Goal: Check status

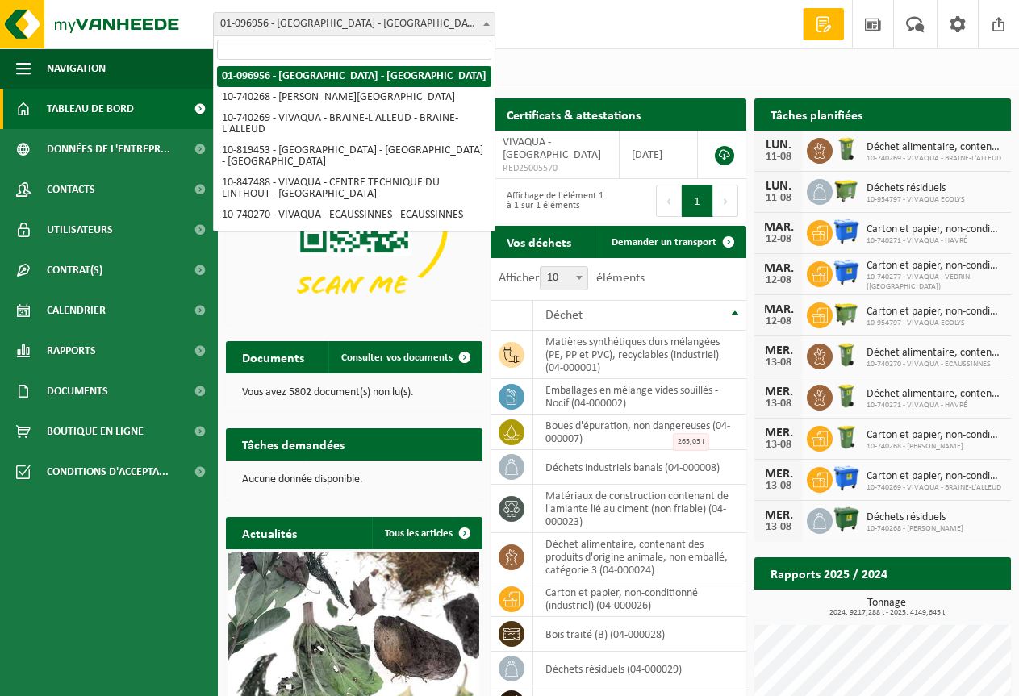
click at [489, 21] on span at bounding box center [486, 23] width 16 height 21
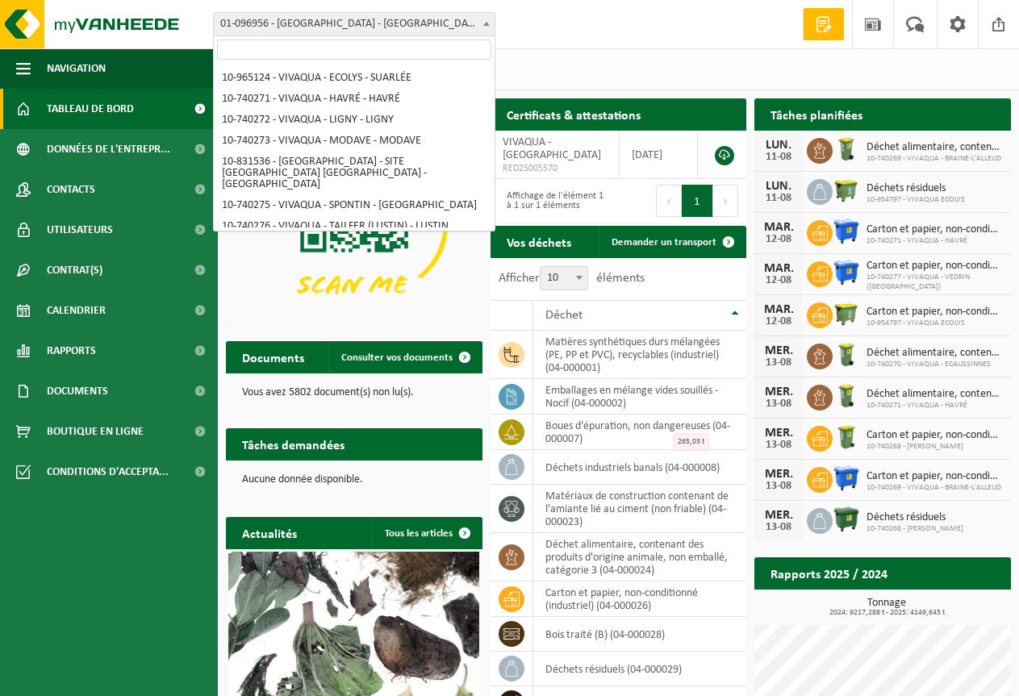
scroll to position [161, 0]
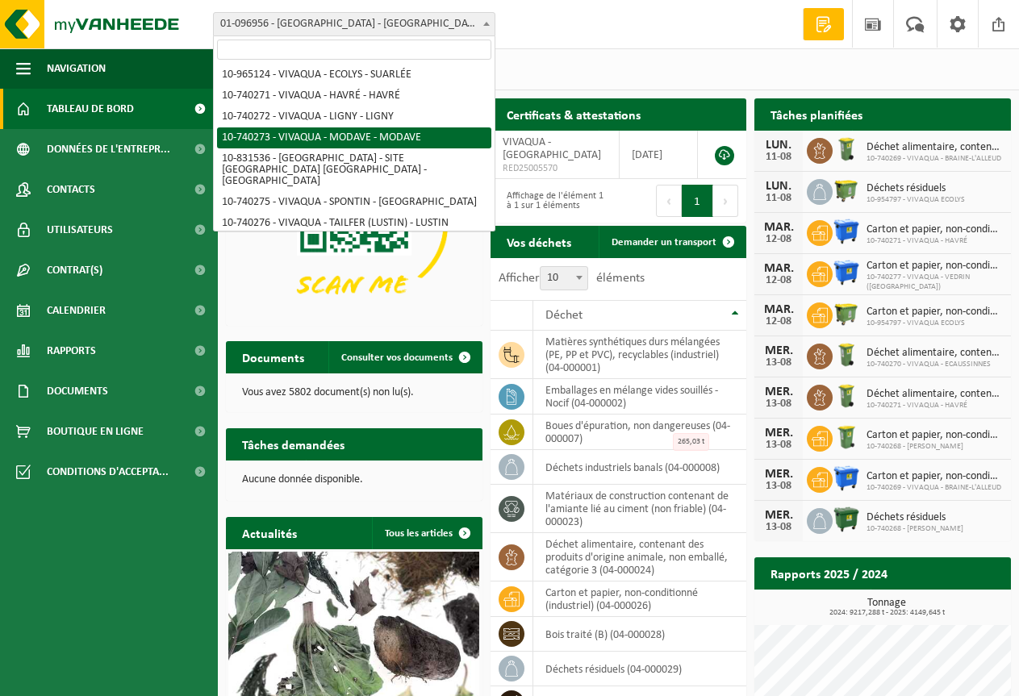
select select "5892"
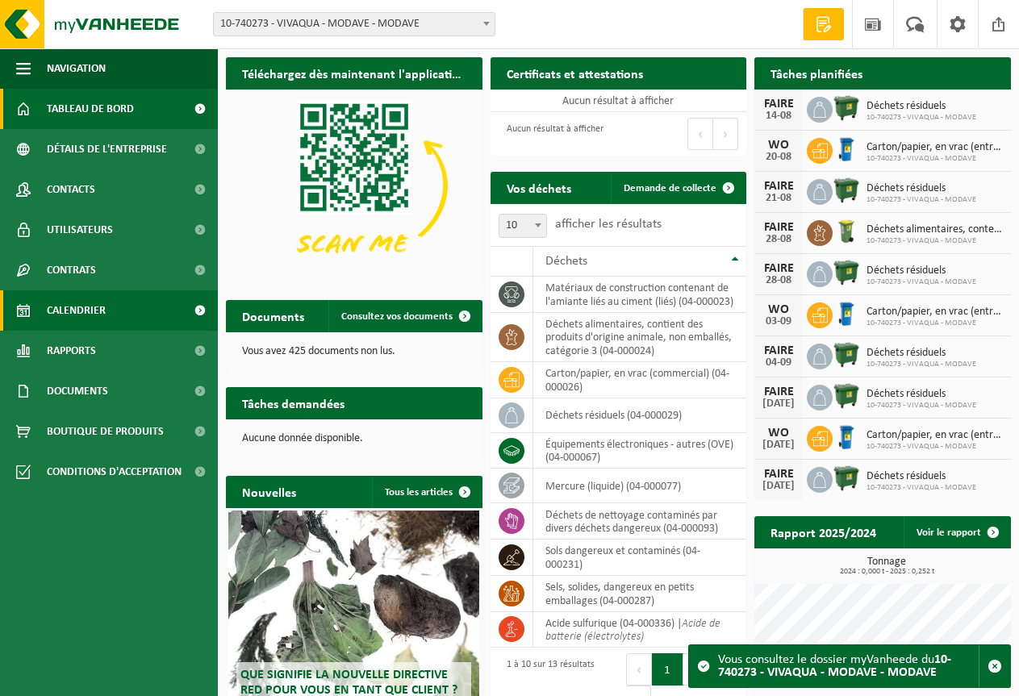
click at [75, 311] on font "Calendrier" at bounding box center [76, 311] width 59 height 12
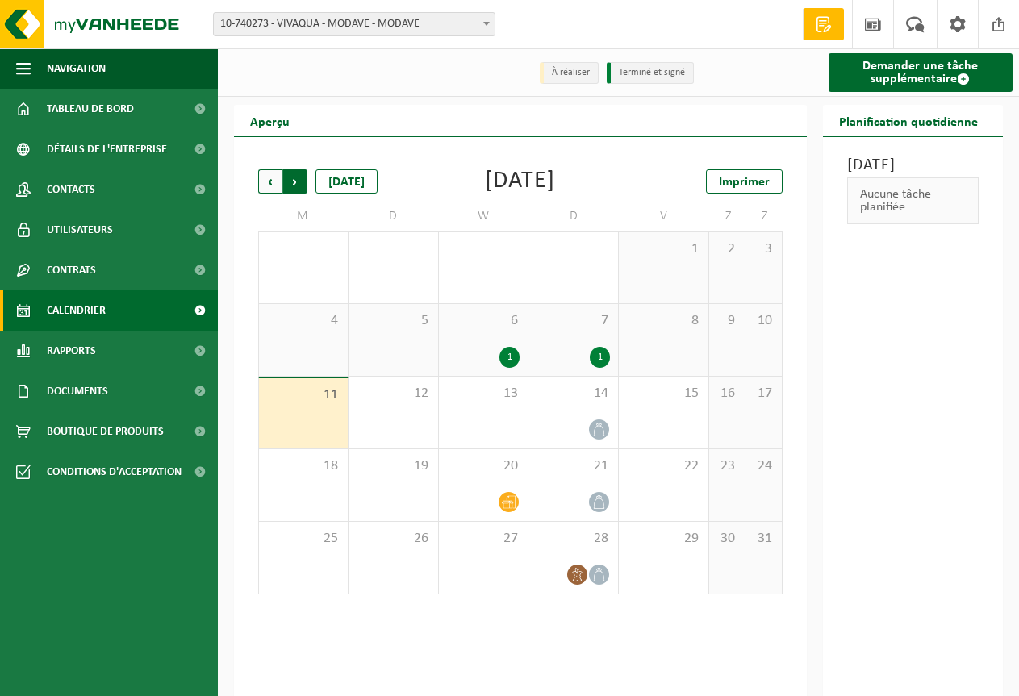
click at [269, 185] on span "Précédent" at bounding box center [270, 181] width 24 height 24
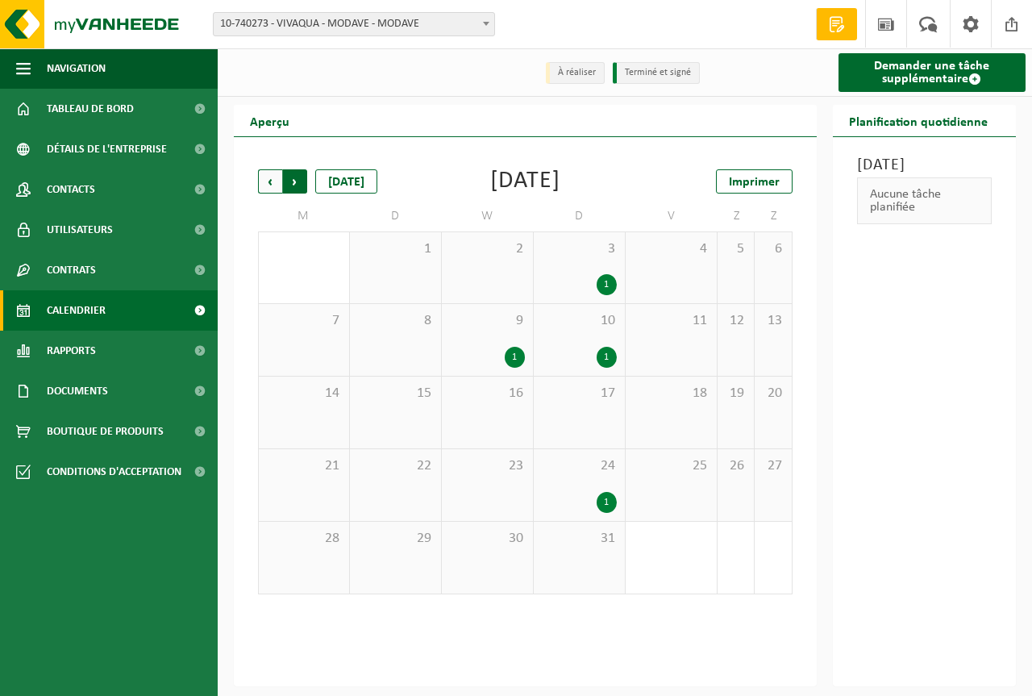
click at [269, 180] on span "Précédent" at bounding box center [270, 181] width 24 height 24
click at [268, 177] on span "Précédent" at bounding box center [270, 181] width 24 height 24
click at [271, 177] on span "Précédent" at bounding box center [270, 181] width 24 height 24
click at [299, 180] on span "Suivant" at bounding box center [295, 181] width 24 height 24
click at [295, 177] on span "Suivant" at bounding box center [295, 181] width 24 height 24
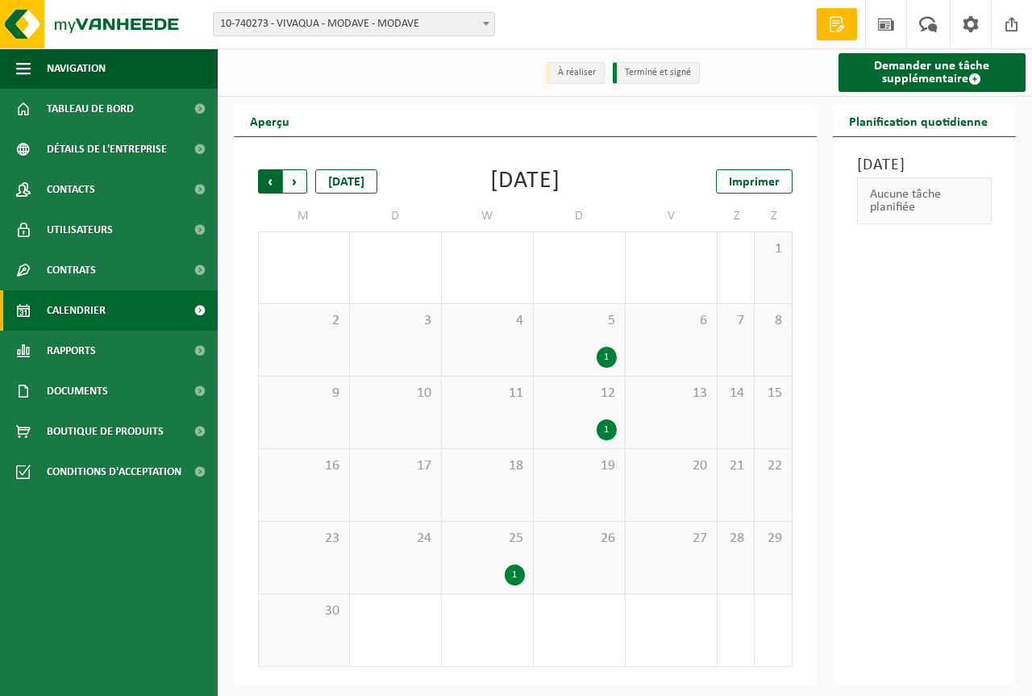
click at [299, 183] on span "Suivant" at bounding box center [295, 181] width 24 height 24
